Goal: Check status: Check status

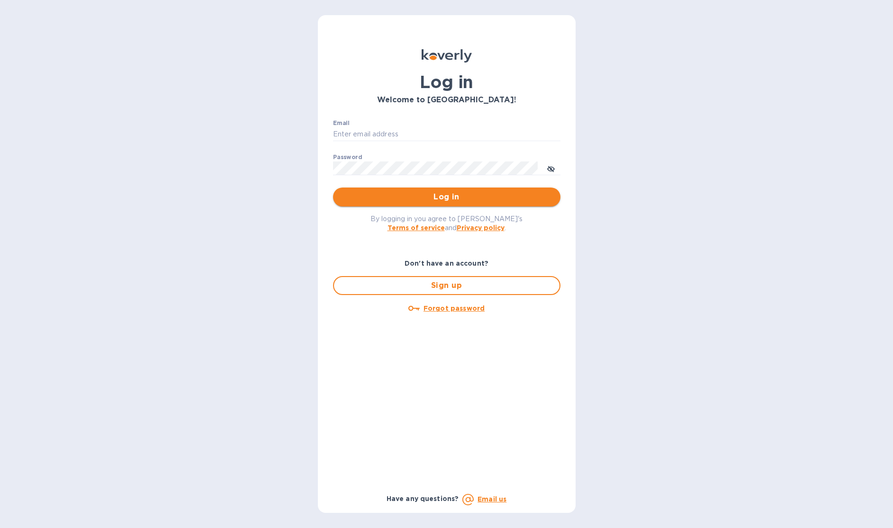
type input "b@[DOMAIN_NAME]"
click at [502, 189] on button "Log in" at bounding box center [446, 197] width 227 height 19
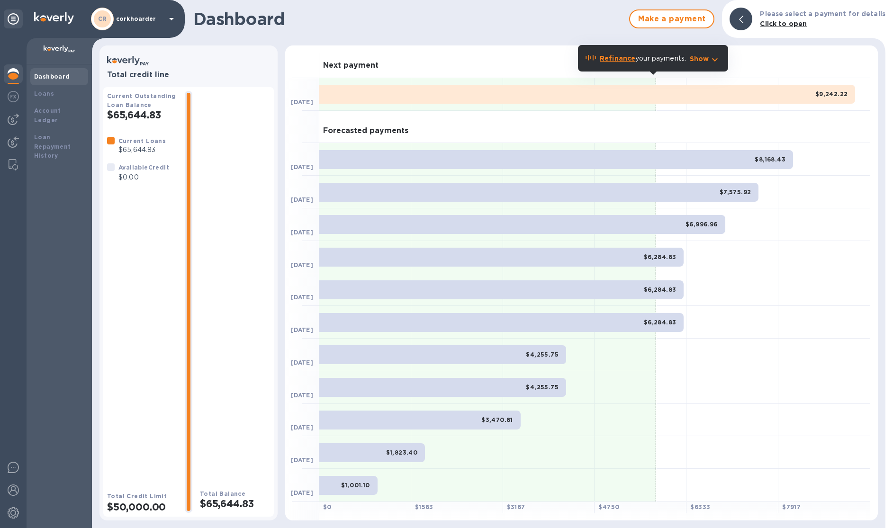
click at [621, 60] on b "Refinance" at bounding box center [618, 58] width 36 height 8
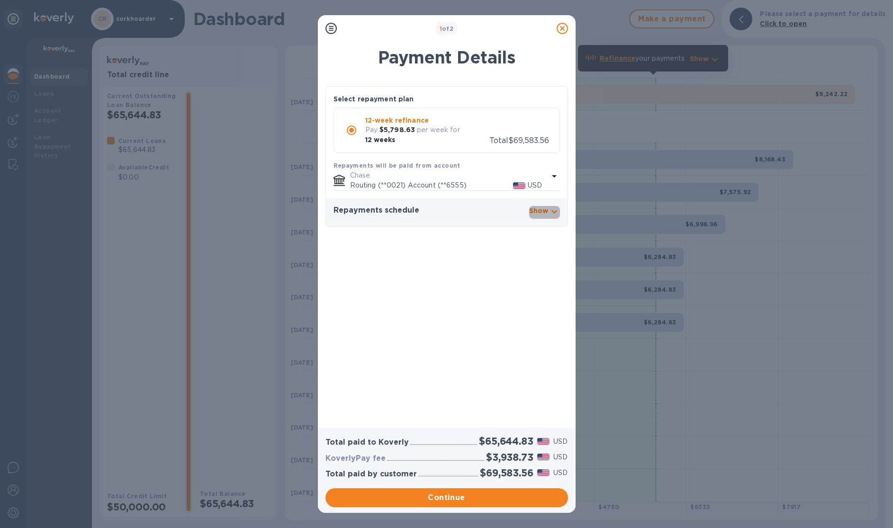
click at [549, 210] on icon "button" at bounding box center [554, 211] width 11 height 11
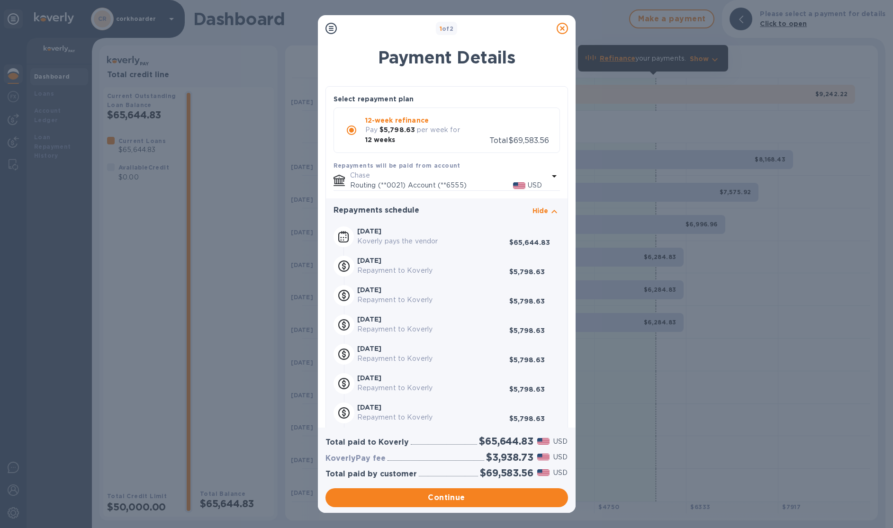
click at [562, 24] on icon at bounding box center [562, 28] width 11 height 11
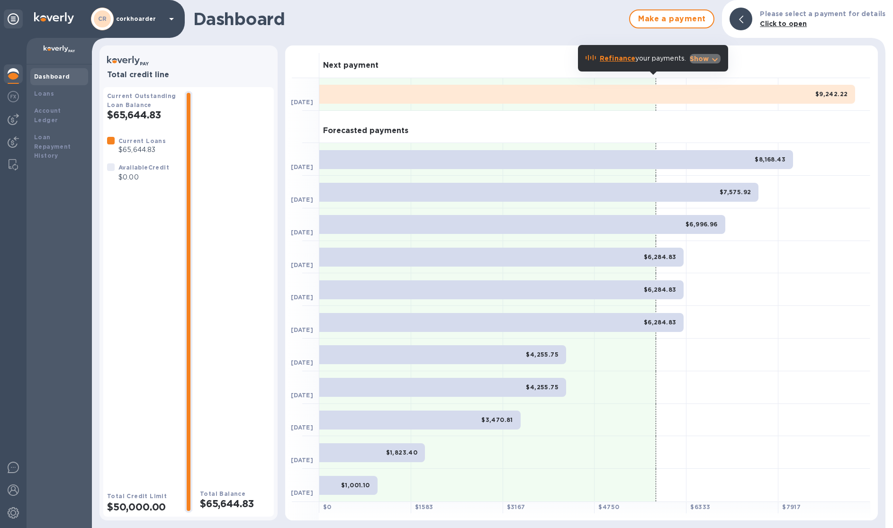
click at [709, 55] on icon "button" at bounding box center [714, 59] width 11 height 11
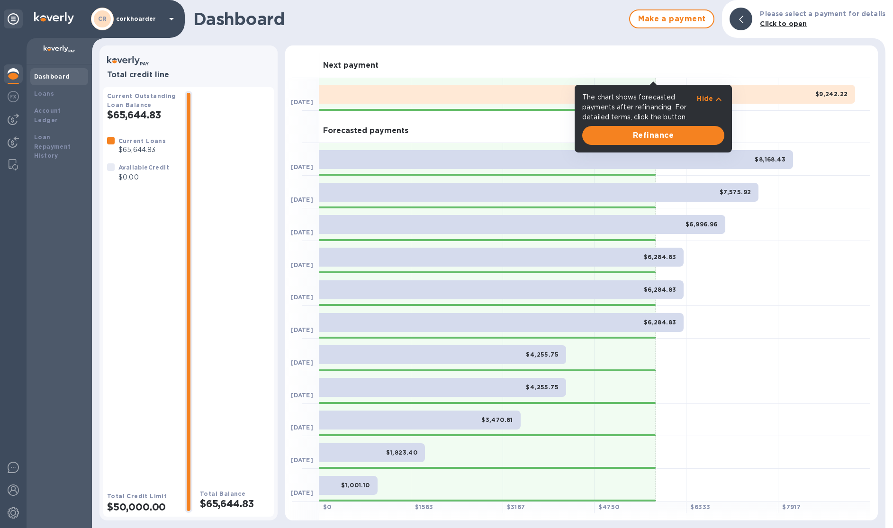
click at [719, 91] on div "The chart shows forecasted payments after refinancing. For detailed terms, clic…" at bounding box center [653, 108] width 146 height 34
click at [718, 97] on icon "button" at bounding box center [718, 99] width 11 height 11
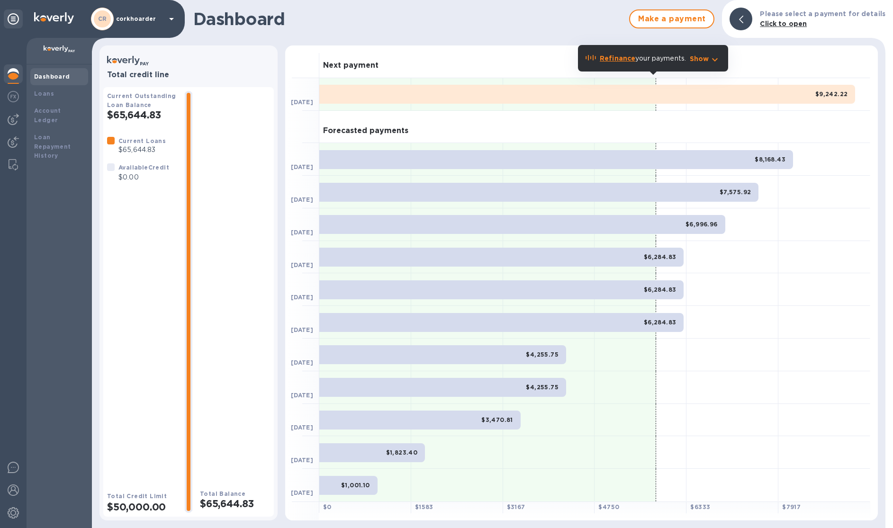
click at [552, 46] on div "Next payment" at bounding box center [594, 61] width 551 height 33
click at [10, 104] on div at bounding box center [13, 97] width 19 height 21
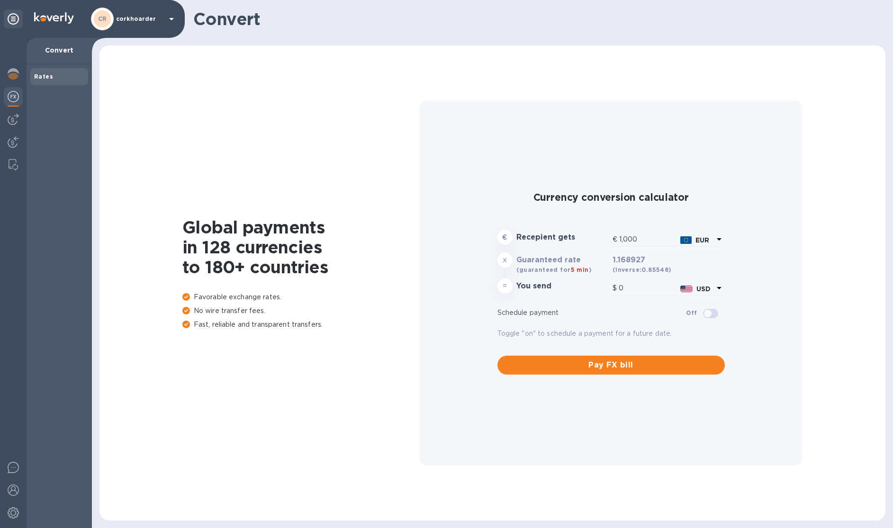
type input "1,168.93"
click at [14, 119] on img at bounding box center [13, 119] width 11 height 11
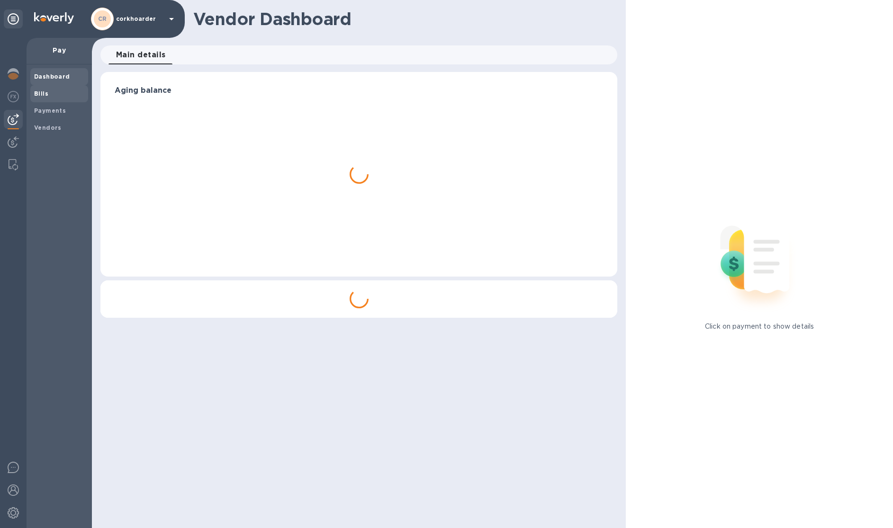
click at [46, 100] on div "Bills" at bounding box center [59, 93] width 58 height 17
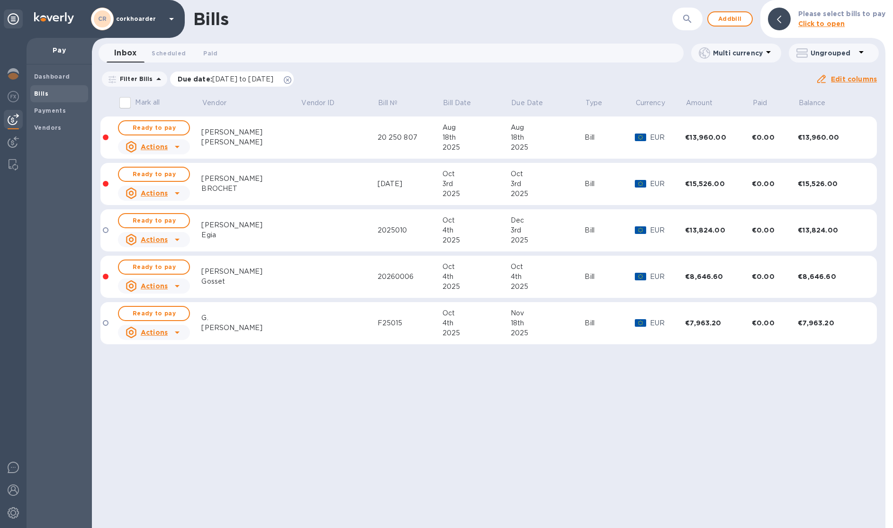
click at [291, 79] on icon at bounding box center [288, 80] width 8 height 8
